Goal: Transaction & Acquisition: Purchase product/service

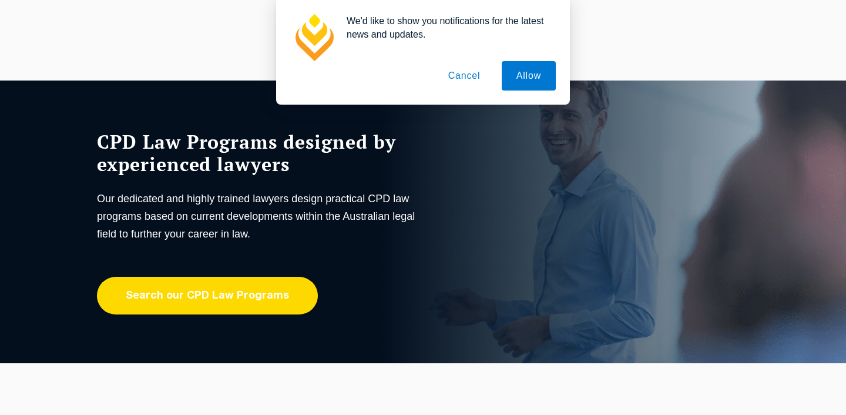
click at [229, 305] on link "Search our CPD Law Programs" at bounding box center [207, 296] width 221 height 38
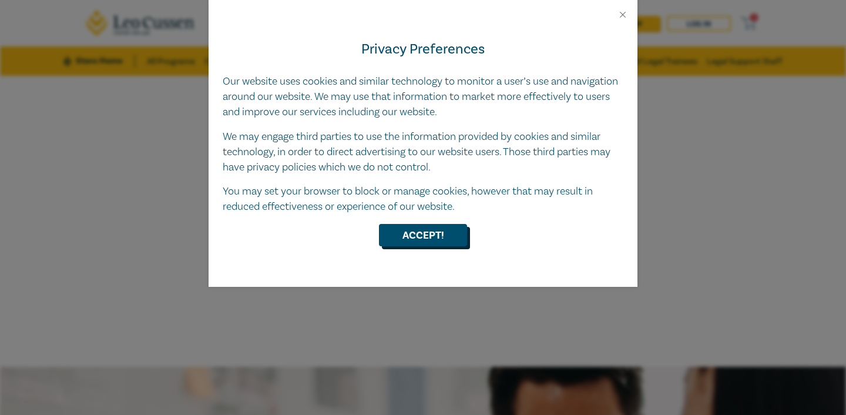
click at [390, 235] on button "Accept!" at bounding box center [423, 235] width 88 height 22
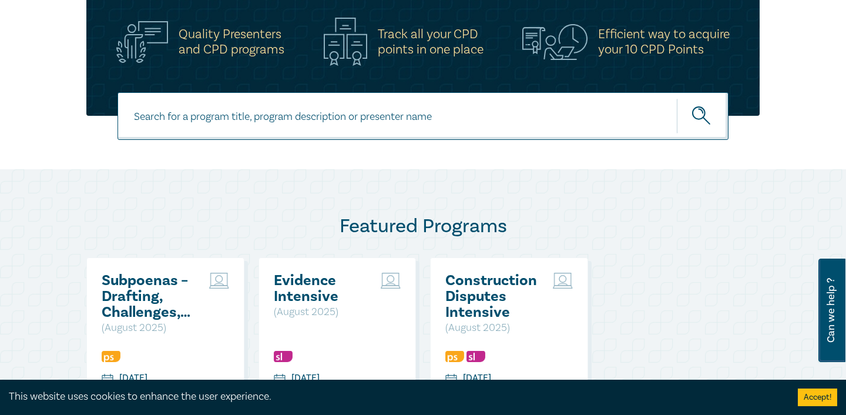
scroll to position [388, 0]
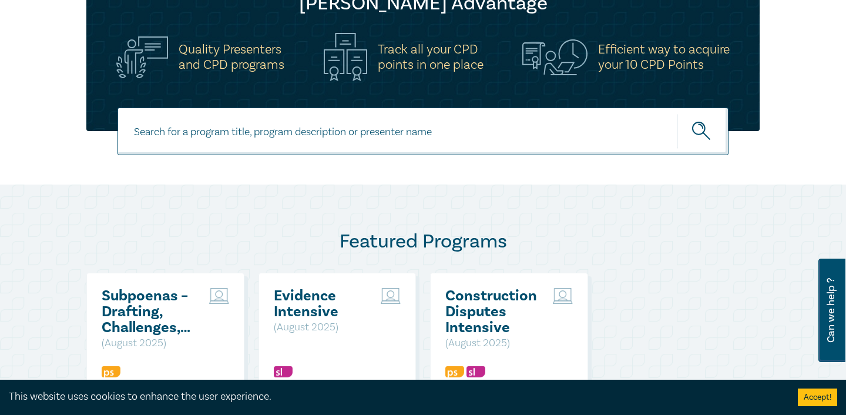
click at [404, 140] on input at bounding box center [423, 132] width 611 height 48
click at [692, 137] on icon "submit" at bounding box center [702, 132] width 21 height 21
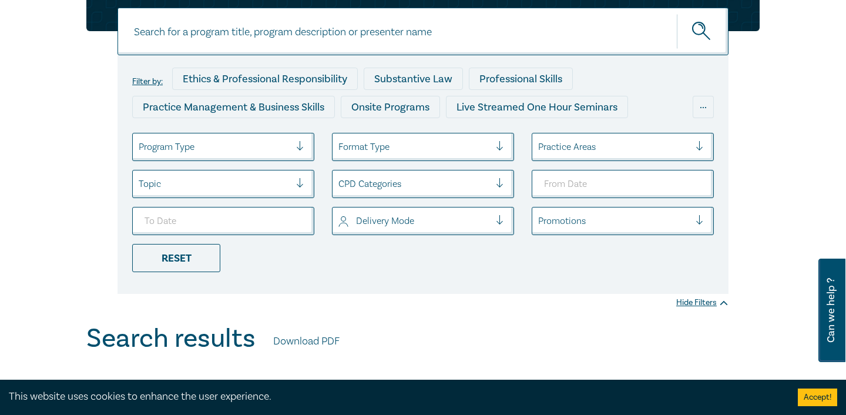
scroll to position [185, 0]
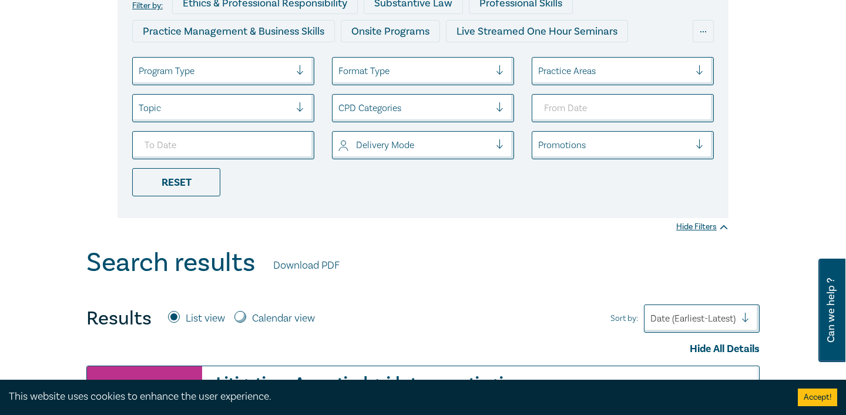
click at [277, 326] on div "Results List view Calendar view" at bounding box center [205, 319] width 238 height 24
click at [287, 323] on label "Calendar view" at bounding box center [283, 318] width 63 height 15
click at [246, 323] on input "Calendar view" at bounding box center [240, 317] width 12 height 12
radio input "true"
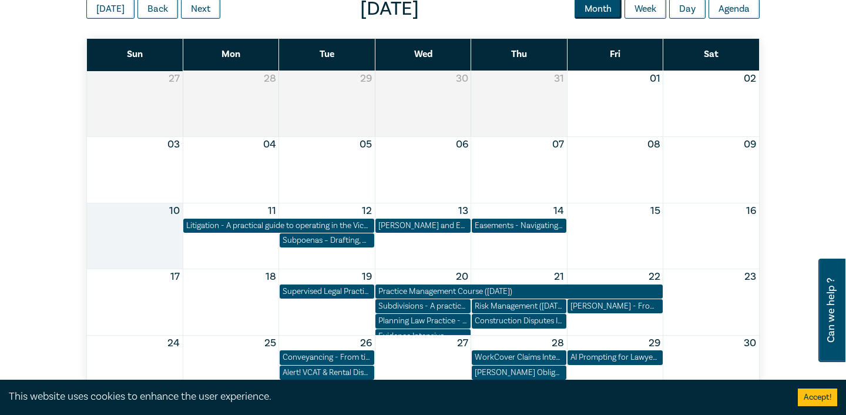
scroll to position [622, 0]
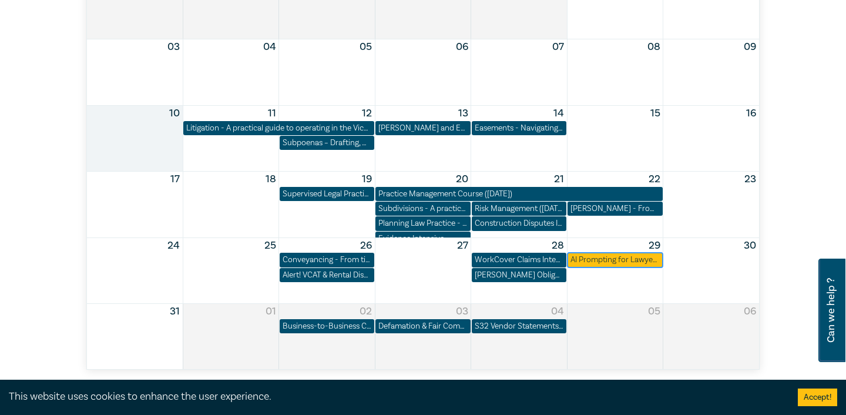
click at [602, 258] on div "AI Prompting for Lawyers – Effective Skills for Legal Practice" at bounding box center [615, 260] width 89 height 12
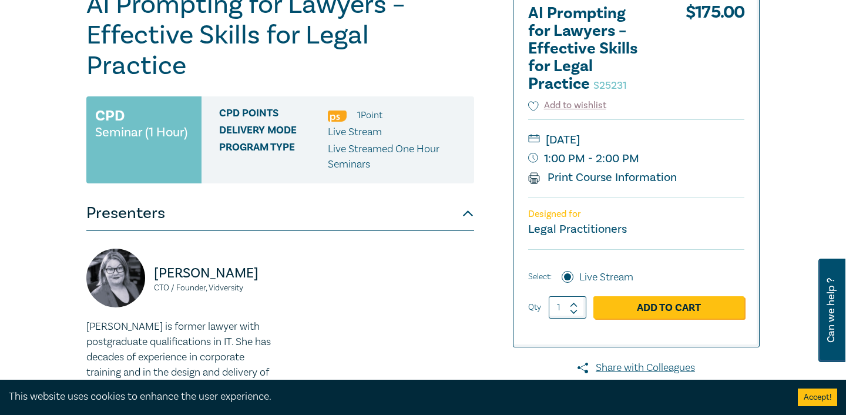
scroll to position [149, 0]
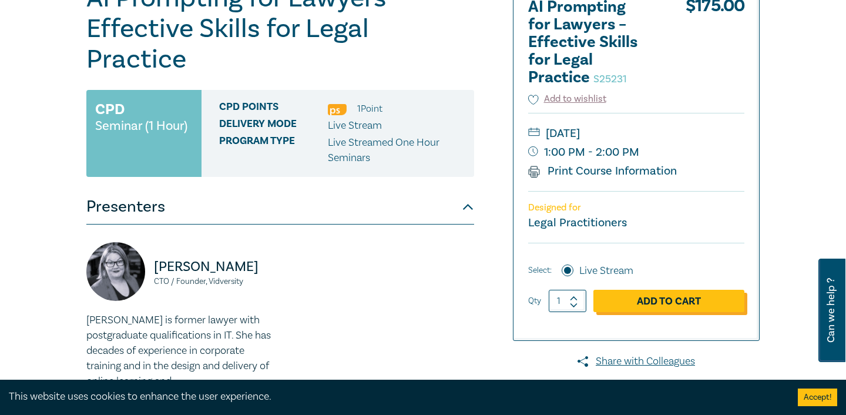
click at [679, 308] on link "Add to Cart" at bounding box center [668, 301] width 151 height 22
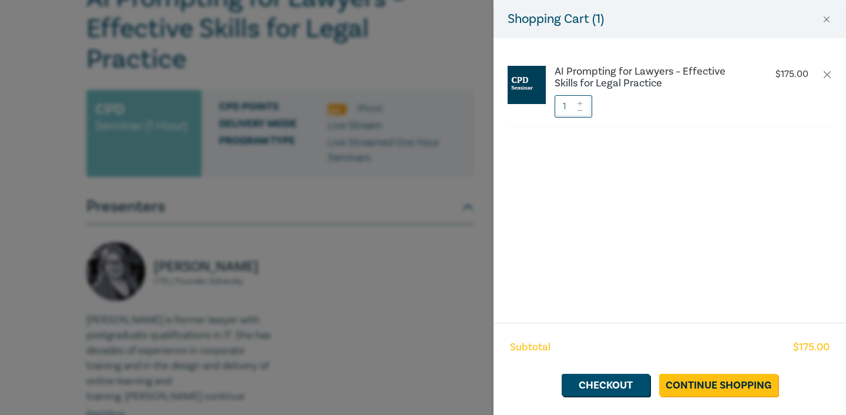
click at [363, 283] on div "Shopping Cart ( 1 ) AI Prompting for Lawyers – Effective Skills for Legal Pract…" at bounding box center [423, 207] width 846 height 415
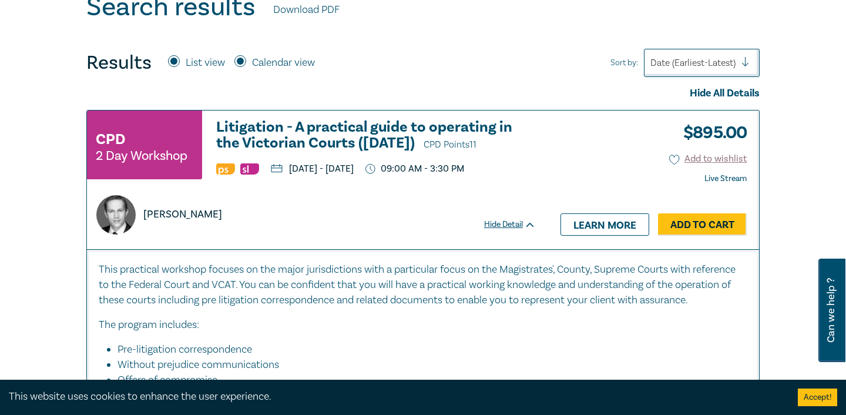
scroll to position [401, 0]
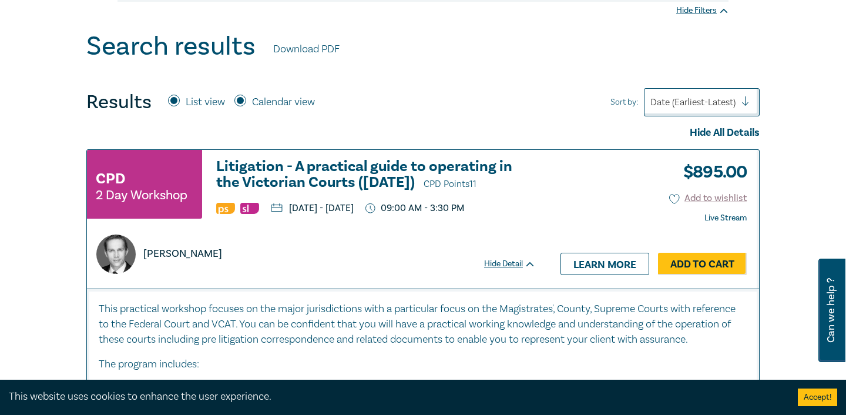
click at [210, 103] on label "List view" at bounding box center [205, 102] width 39 height 15
click at [180, 103] on input "List view" at bounding box center [174, 101] width 12 height 12
radio input "true"
click at [251, 103] on div "Calendar view" at bounding box center [274, 102] width 81 height 15
click at [234, 96] on div "Results List view Calendar view" at bounding box center [205, 102] width 238 height 24
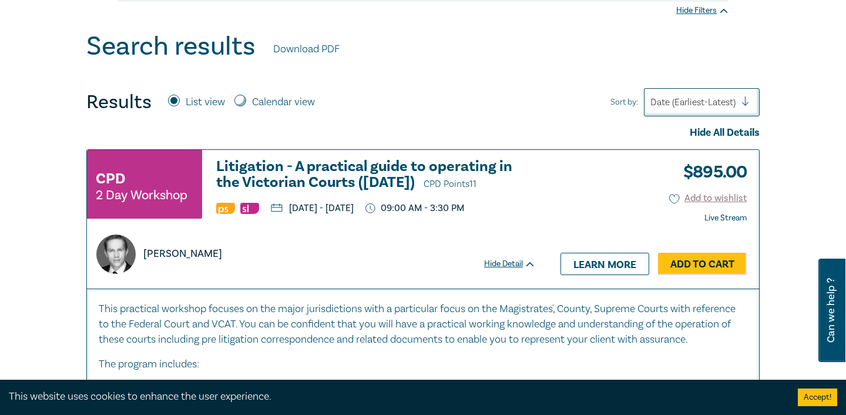
click at [239, 98] on input "Calendar view" at bounding box center [240, 101] width 12 height 12
radio input "true"
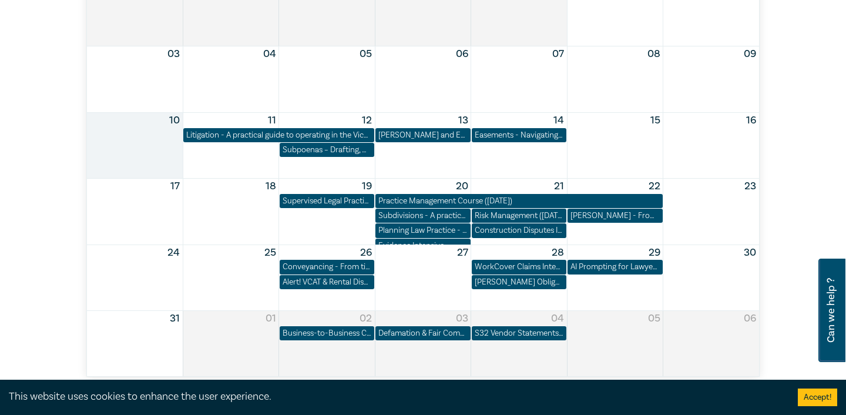
scroll to position [606, 0]
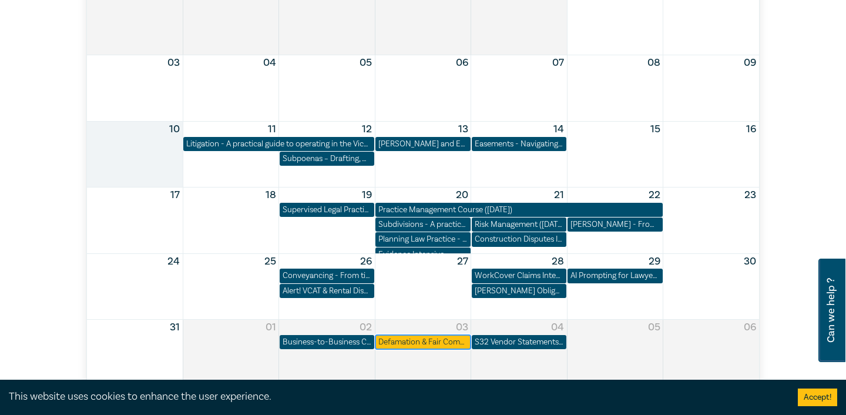
click at [410, 343] on div "Defamation & Fair Comment – Drawing the Legal Line" at bounding box center [422, 342] width 89 height 12
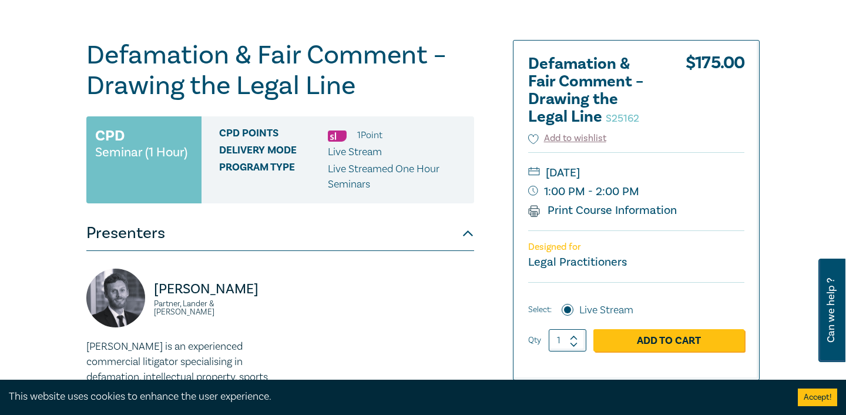
scroll to position [148, 0]
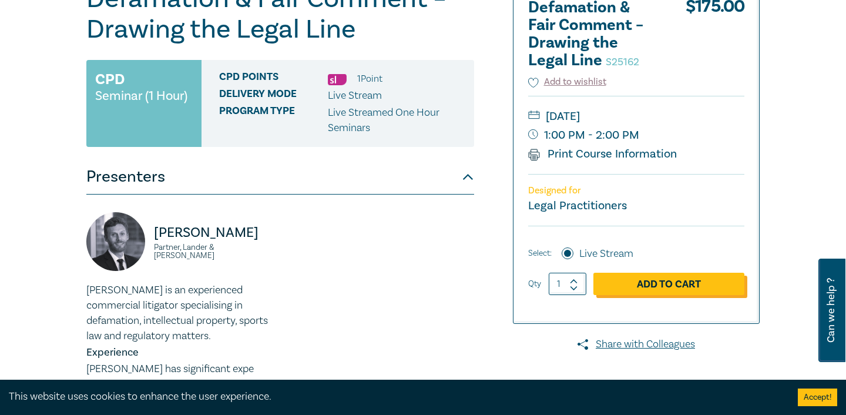
click at [627, 289] on link "Add to Cart" at bounding box center [668, 284] width 151 height 22
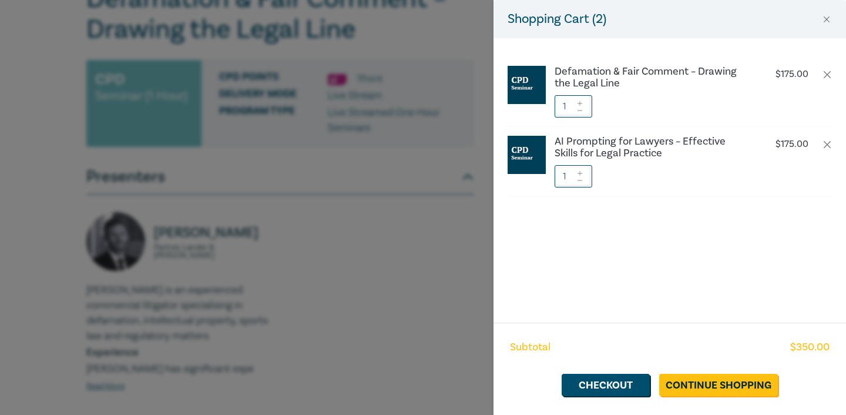
click at [447, 214] on div "Shopping Cart ( 2 ) Defamation & Fair Comment – Drawing the Legal Line $ 175.00…" at bounding box center [423, 207] width 846 height 415
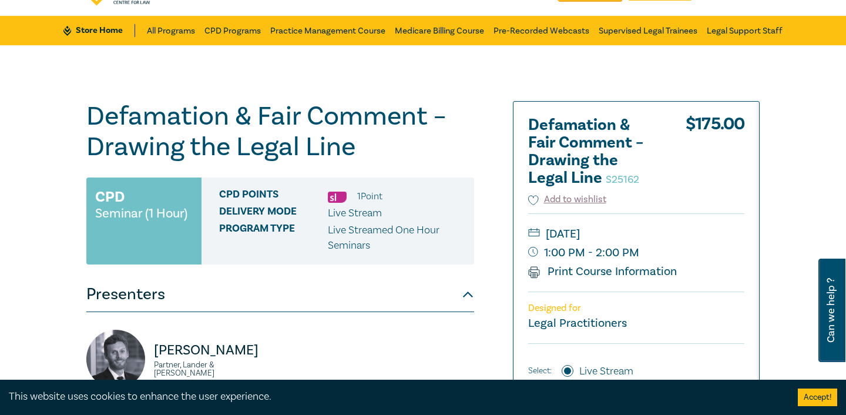
scroll to position [0, 0]
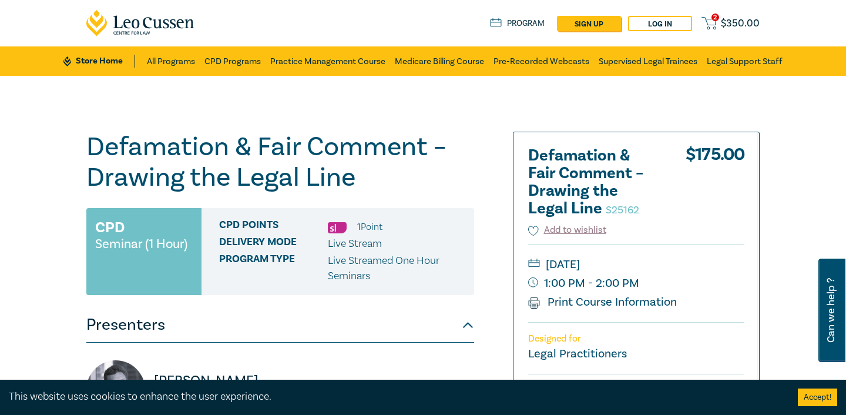
click at [707, 25] on icon at bounding box center [709, 23] width 15 height 15
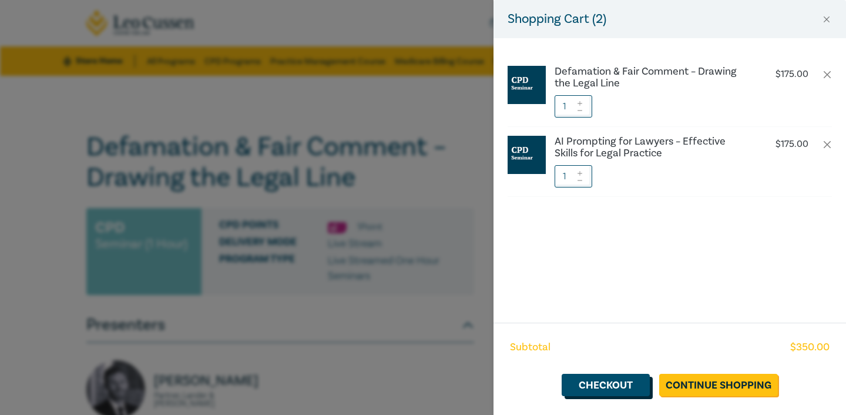
click at [618, 384] on link "Checkout" at bounding box center [606, 385] width 88 height 22
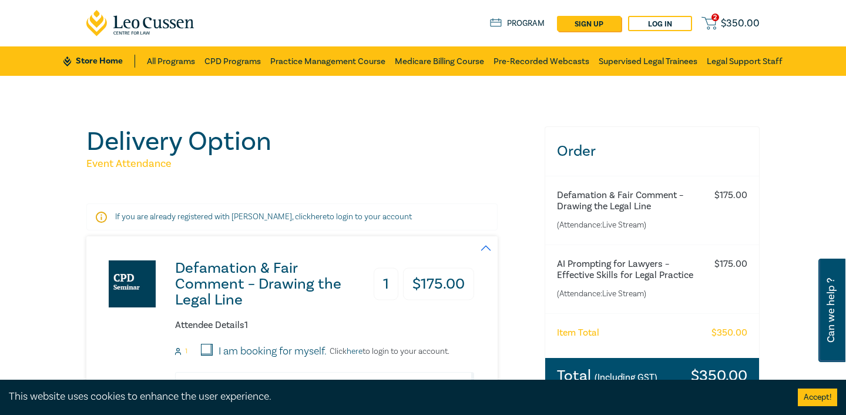
click at [730, 16] on div "Store Home About us Program sign up Log in 2 $ 350.00" at bounding box center [625, 23] width 270 height 15
click at [735, 22] on span "$ 350.00" at bounding box center [740, 23] width 39 height 13
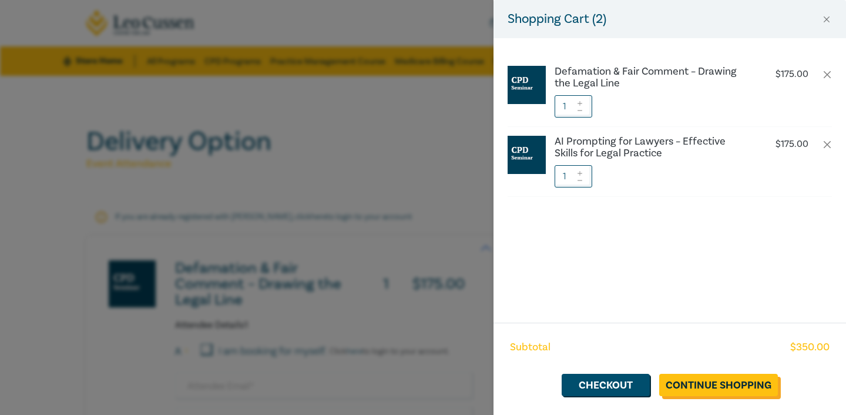
click at [696, 387] on link "Continue Shopping" at bounding box center [718, 385] width 119 height 22
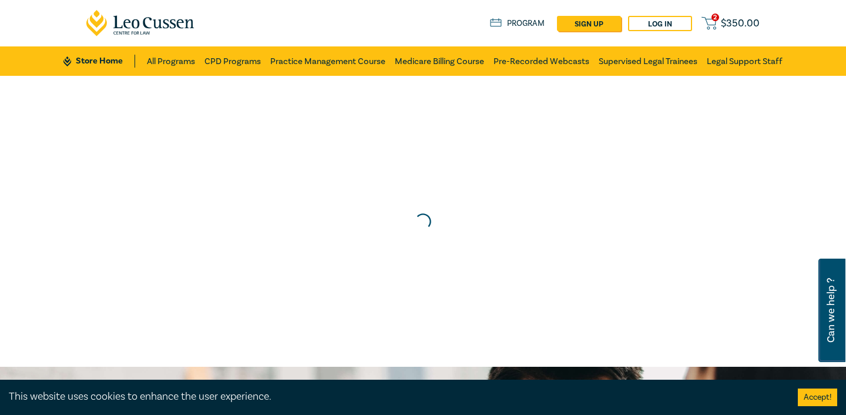
click at [732, 14] on div "2 $ 350.00 Store Home About us Program sign up Log in 2 $ 350.00" at bounding box center [423, 23] width 688 height 46
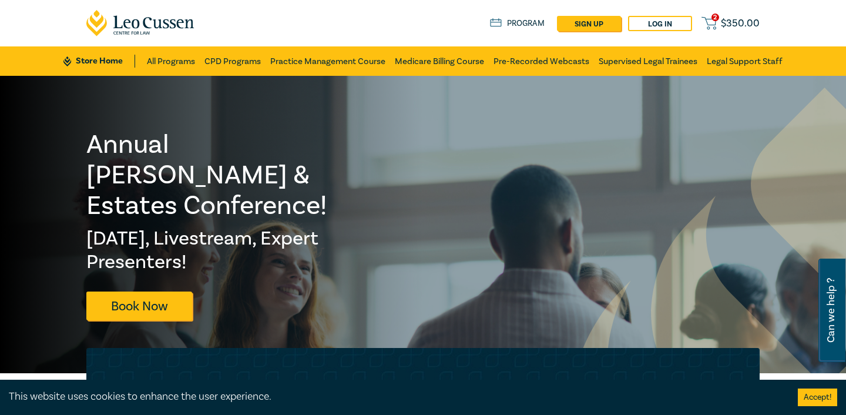
click at [729, 22] on span "$ 350.00" at bounding box center [740, 23] width 39 height 13
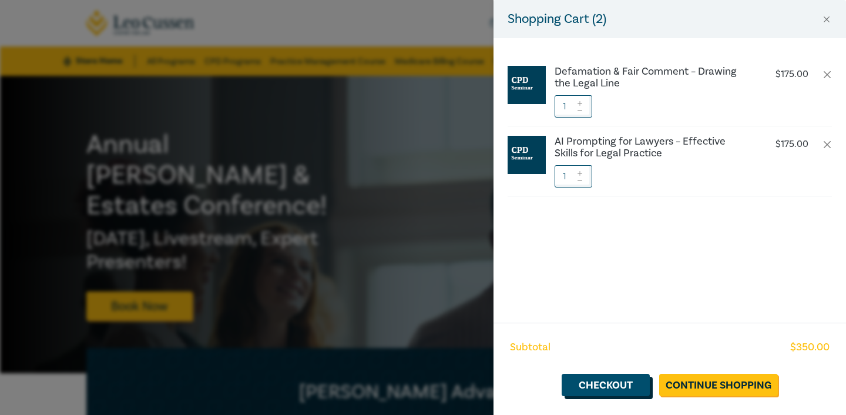
click at [600, 388] on link "Checkout" at bounding box center [606, 385] width 88 height 22
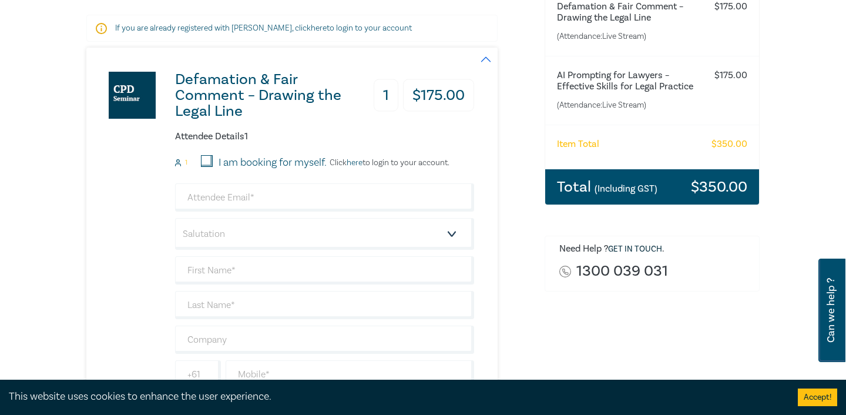
scroll to position [212, 0]
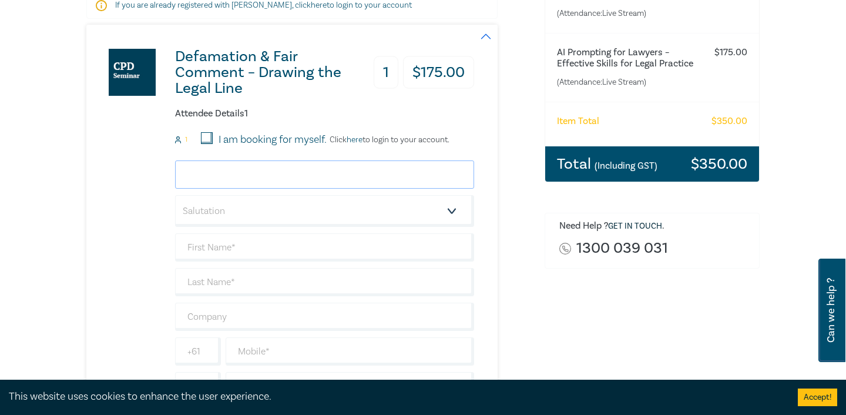
click at [298, 173] on input "email" at bounding box center [324, 174] width 299 height 28
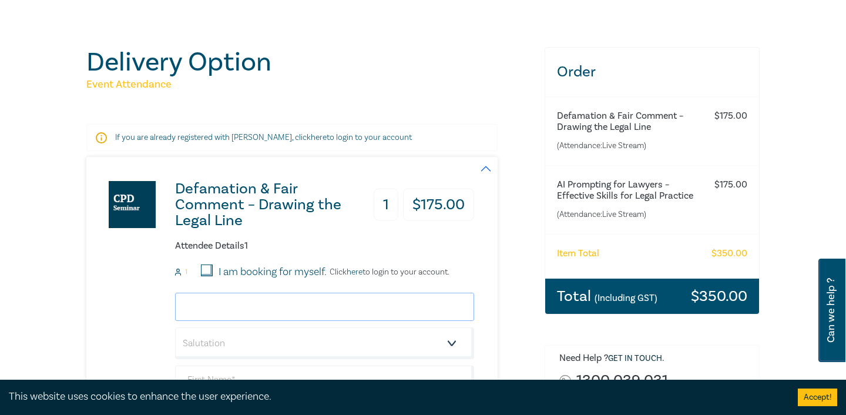
scroll to position [135, 0]
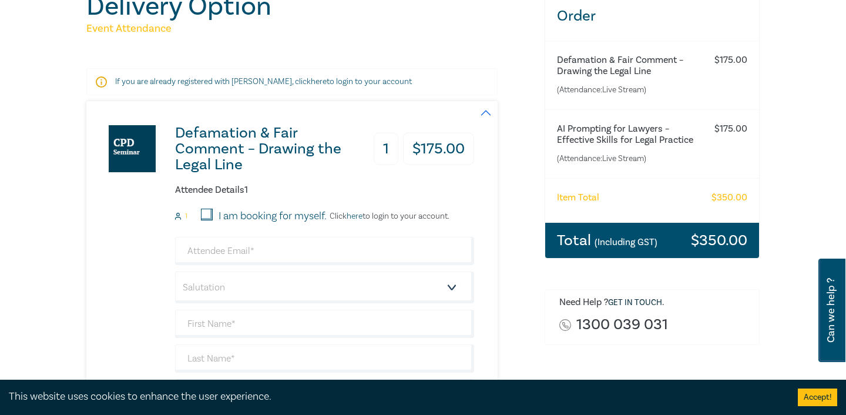
click at [277, 229] on form "1 I am booking for myself. Click here to login to your account. Salutation Mr. …" at bounding box center [324, 343] width 299 height 268
click at [230, 214] on label "I am booking for myself." at bounding box center [273, 216] width 108 height 15
click at [213, 214] on input "I am booking for myself." at bounding box center [207, 215] width 12 height 12
checkbox input "true"
click at [361, 217] on link "here" at bounding box center [355, 216] width 16 height 11
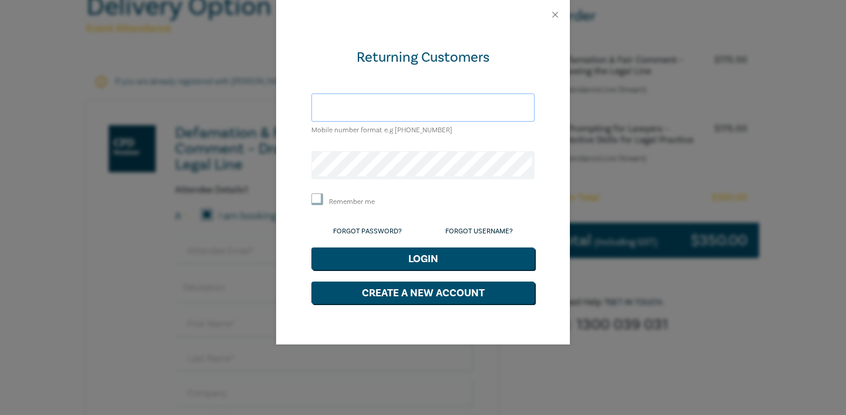
click at [414, 112] on input "text" at bounding box center [422, 107] width 223 height 28
type input "tbraue@leocussen.edu.au"
click at [378, 231] on link "Forgot Password?" at bounding box center [367, 231] width 69 height 9
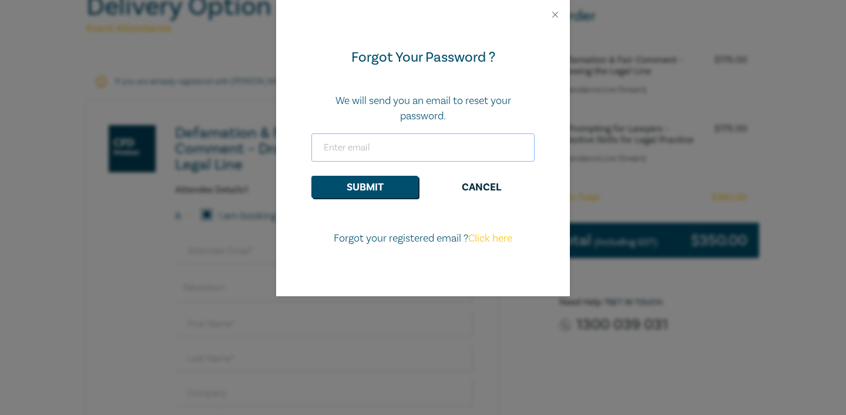
click at [400, 147] on input "email" at bounding box center [422, 147] width 223 height 28
type input "tbraue@leocussen.edu.au"
click at [311, 176] on button "Submit" at bounding box center [364, 187] width 107 height 22
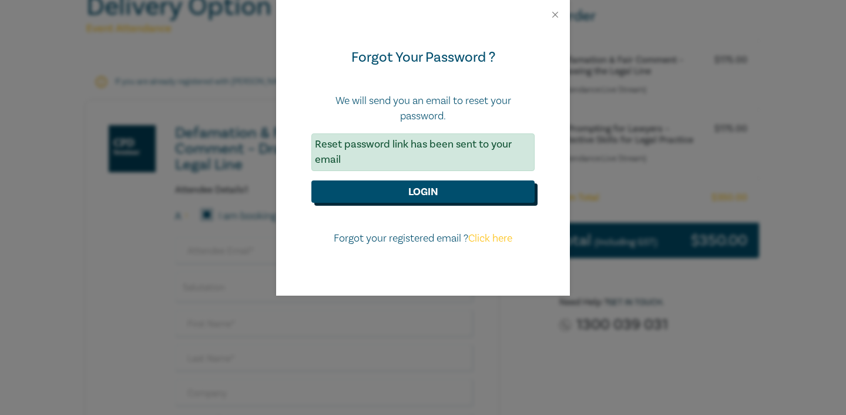
click at [424, 197] on button "Login" at bounding box center [422, 191] width 223 height 22
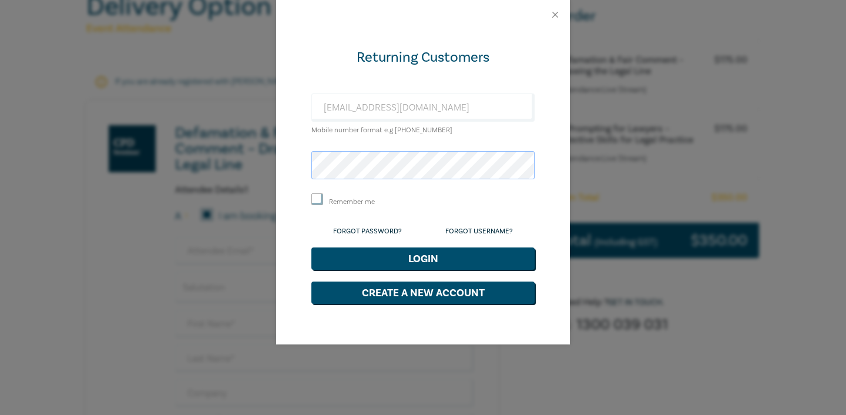
click at [311, 247] on button "Login" at bounding box center [422, 258] width 223 height 22
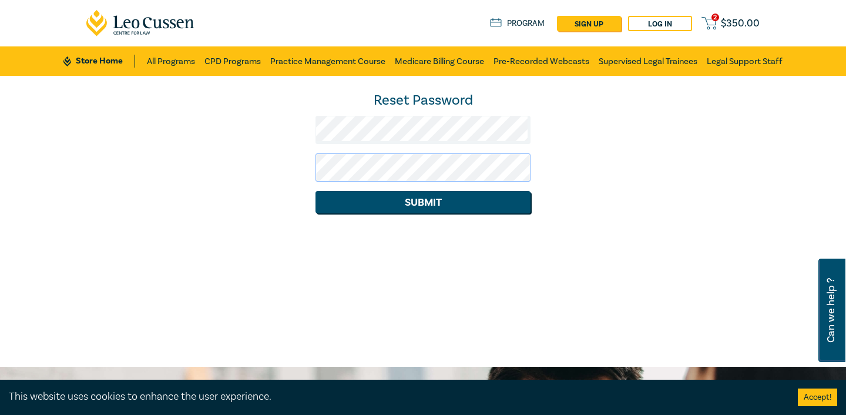
click at [316, 191] on button "Submit" at bounding box center [423, 202] width 215 height 22
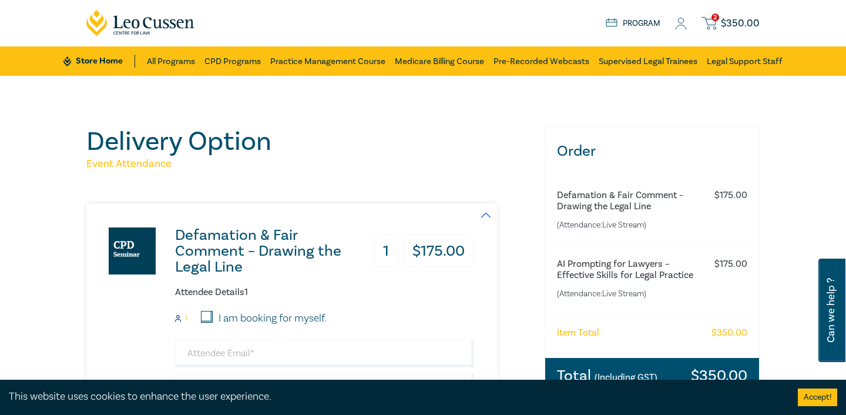
scroll to position [135, 0]
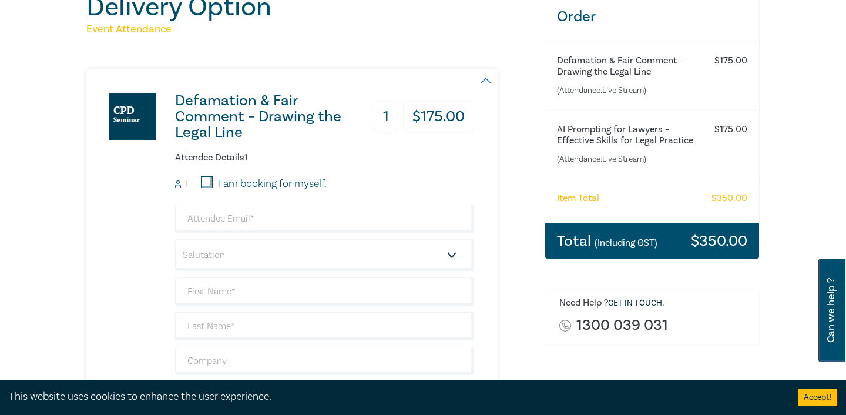
click at [203, 179] on input "I am booking for myself." at bounding box center [207, 182] width 12 height 12
checkbox input "true"
type input "tbraue@leocussen.edu.au"
type input "Talia"
type input "[PERSON_NAME]"
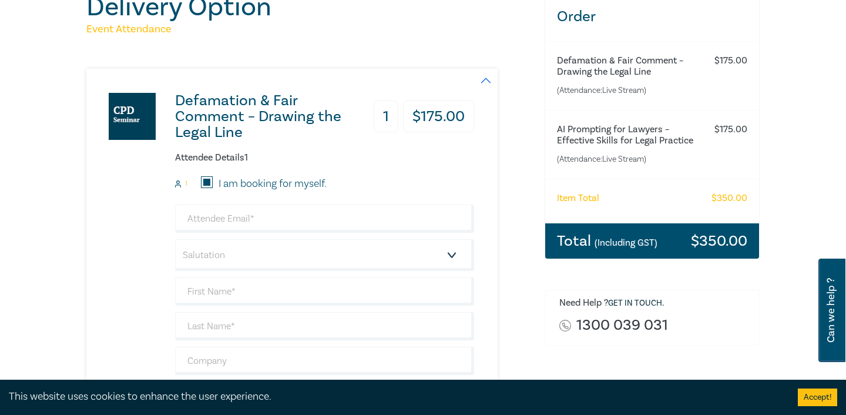
type input "Leo Cussen"
type input "487473370"
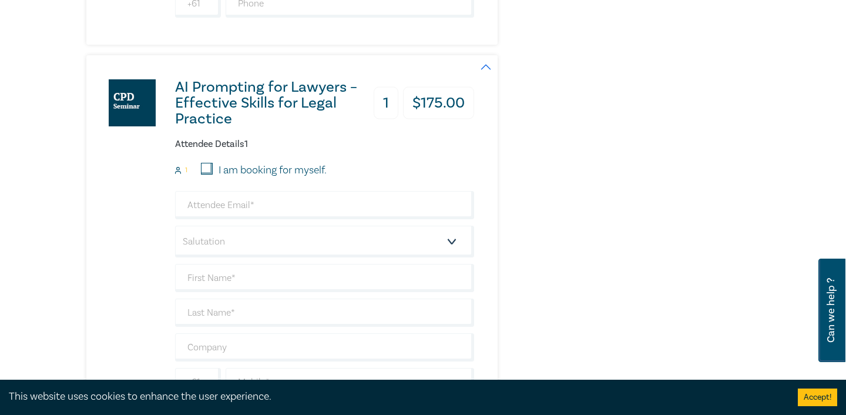
click at [209, 166] on input "I am booking for myself." at bounding box center [207, 169] width 12 height 12
checkbox input "true"
type input "tbraue@leocussen.edu.au"
type input "Talia"
type input "[PERSON_NAME]"
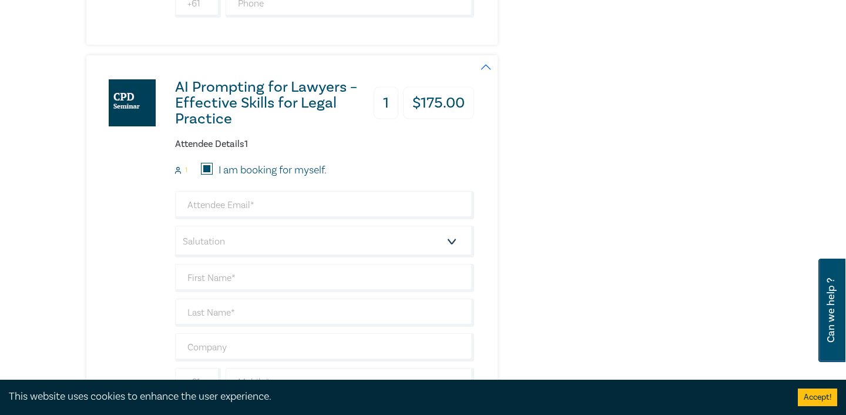
type input "Leo Cussen"
type input "487473370"
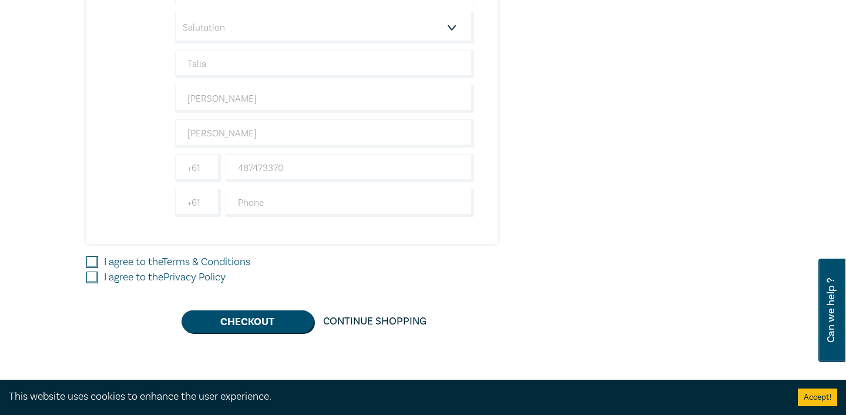
scroll to position [784, 0]
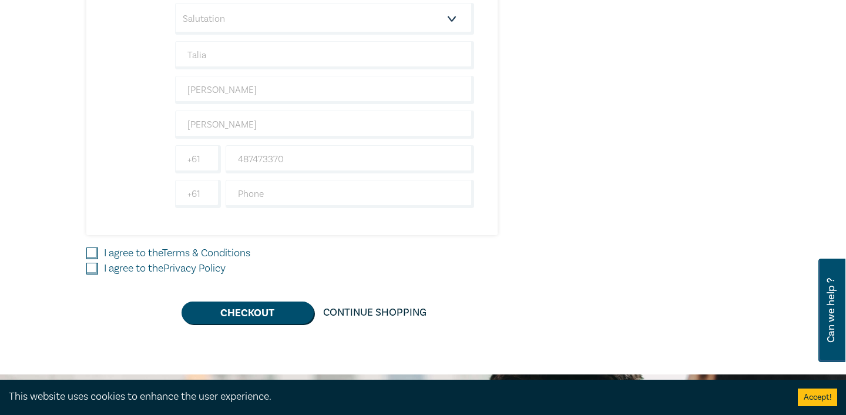
click at [95, 249] on input "I agree to the Terms & Conditions" at bounding box center [92, 253] width 12 height 12
checkbox input "true"
click at [93, 264] on input "I agree to the Privacy Policy" at bounding box center [92, 269] width 12 height 12
checkbox input "true"
click at [249, 303] on button "Checkout" at bounding box center [248, 312] width 132 height 22
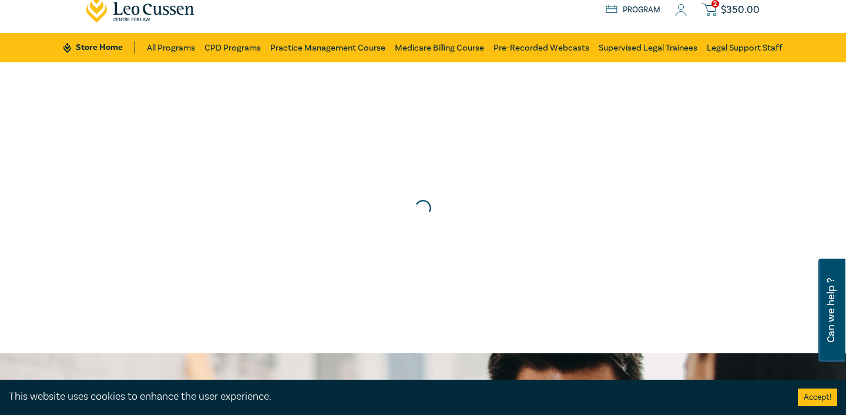
scroll to position [0, 0]
